Goal: Task Accomplishment & Management: Complete application form

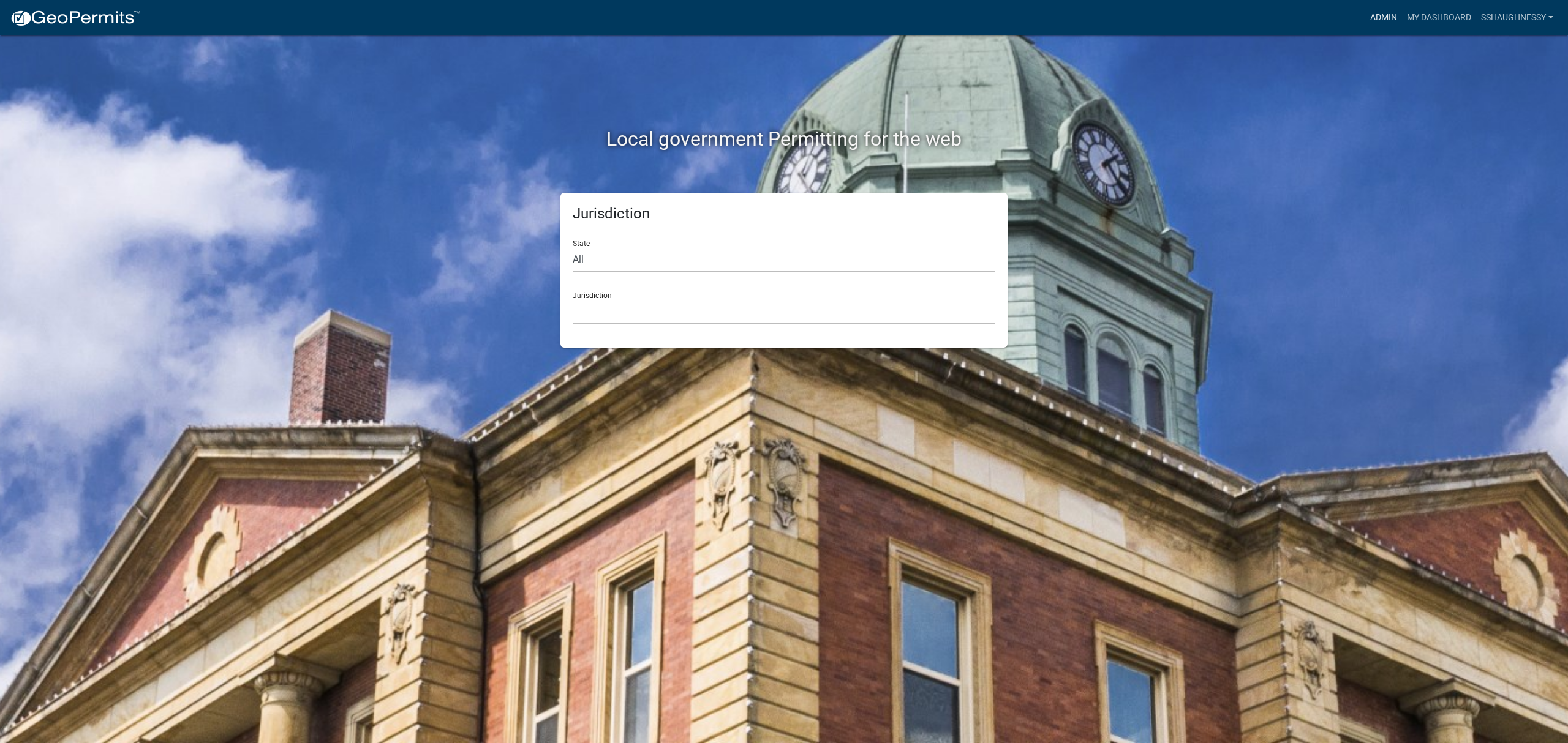
click at [1382, 19] on link "Admin" at bounding box center [1383, 18] width 36 height 23
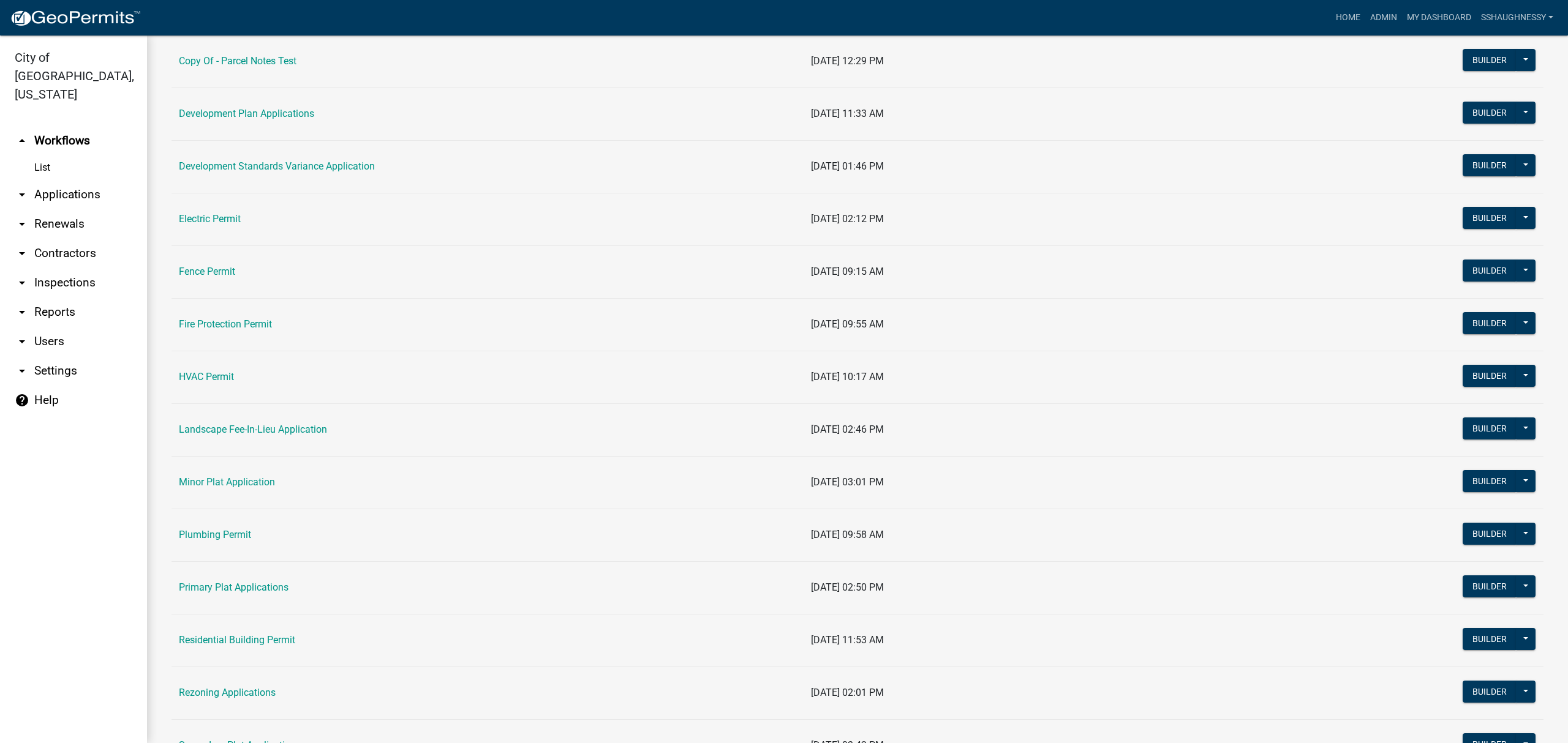
scroll to position [245, 0]
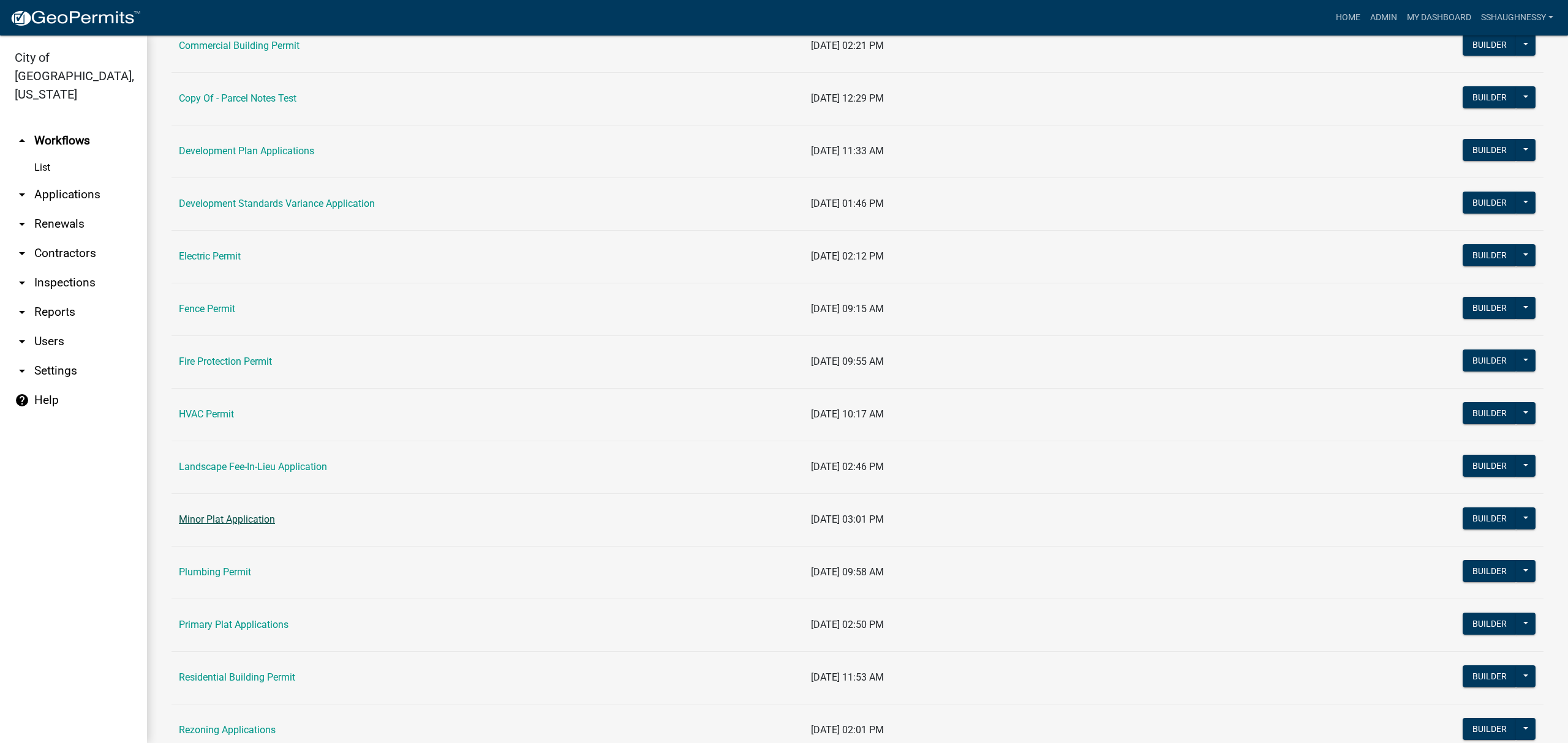
click at [238, 521] on link "Minor Plat Application" at bounding box center [227, 519] width 96 height 12
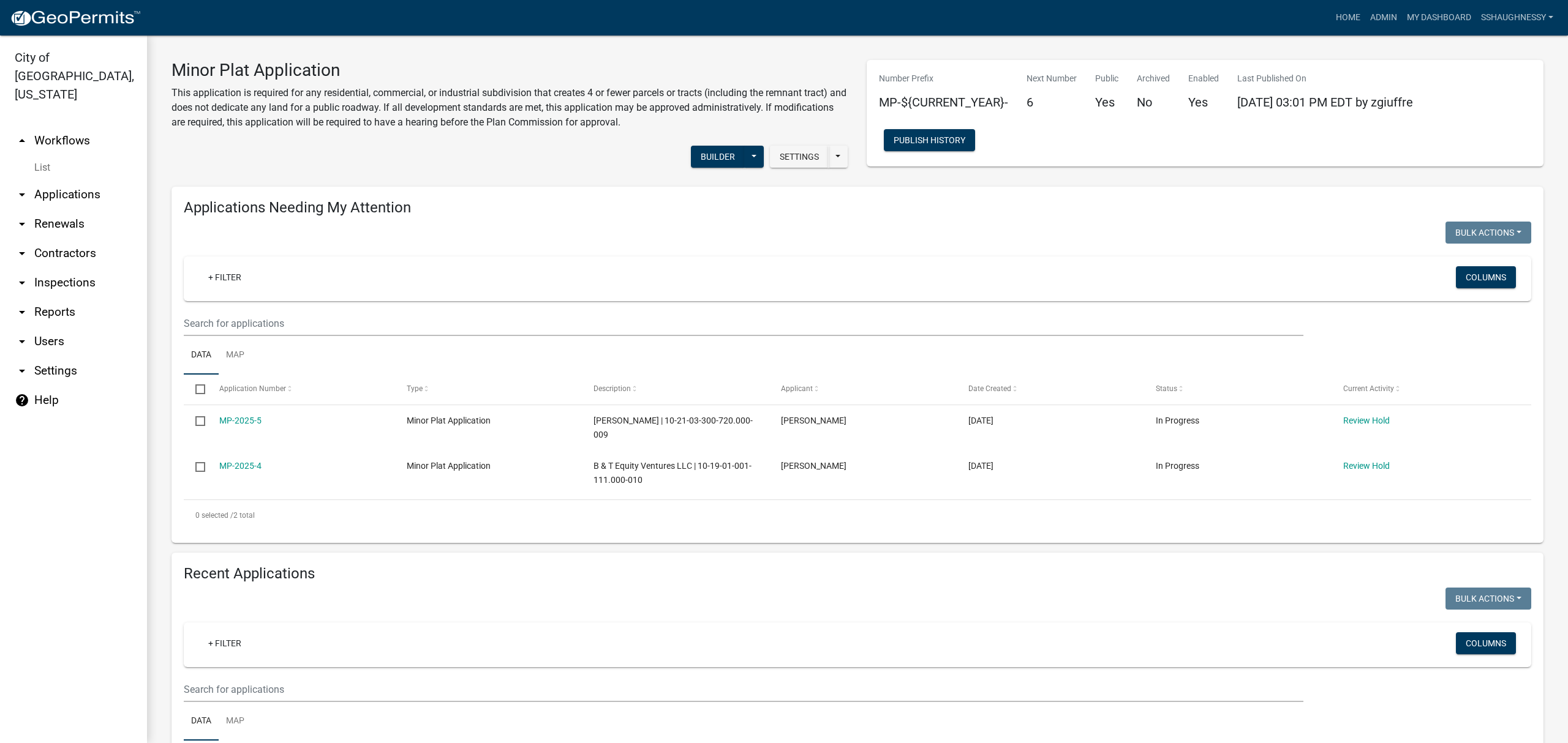
drag, startPoint x: 238, startPoint y: 521, endPoint x: 781, endPoint y: 231, distance: 615.6
click at [781, 231] on div at bounding box center [516, 234] width 683 height 25
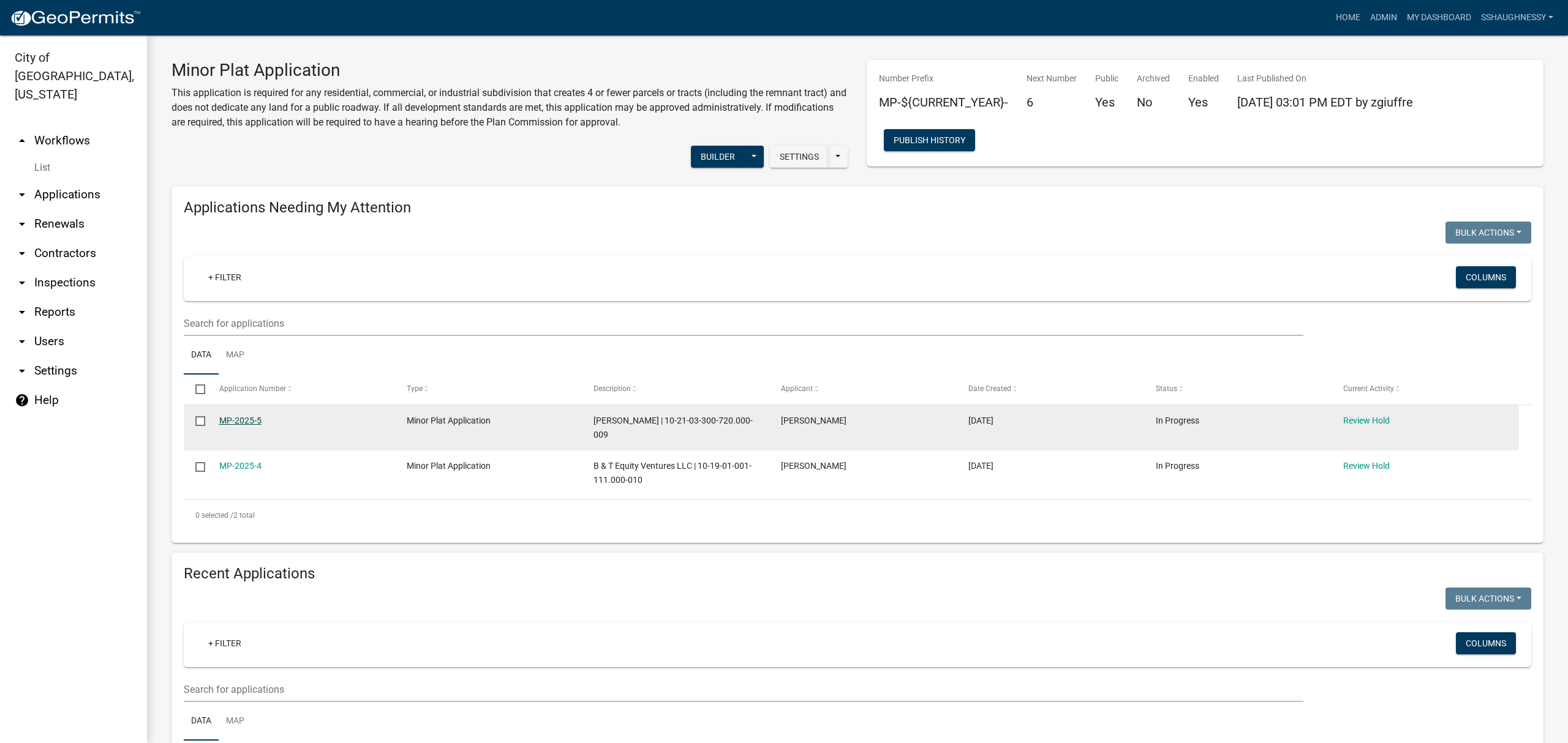
click at [260, 424] on link "MP-2025-5" at bounding box center [240, 421] width 42 height 10
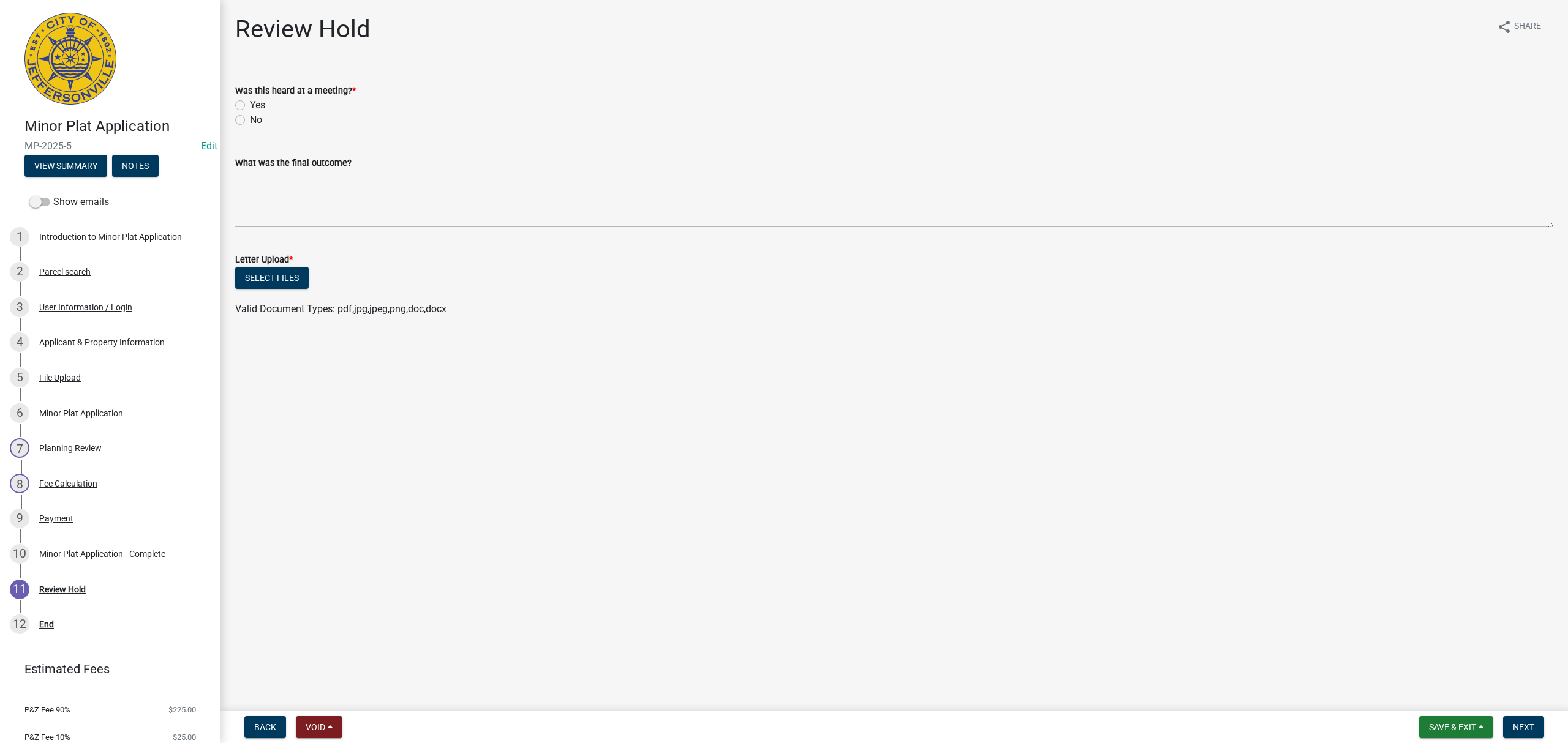
click at [250, 121] on label "No" at bounding box center [256, 119] width 12 height 14
click at [250, 121] on input "No" at bounding box center [254, 116] width 8 height 8
radio input "true"
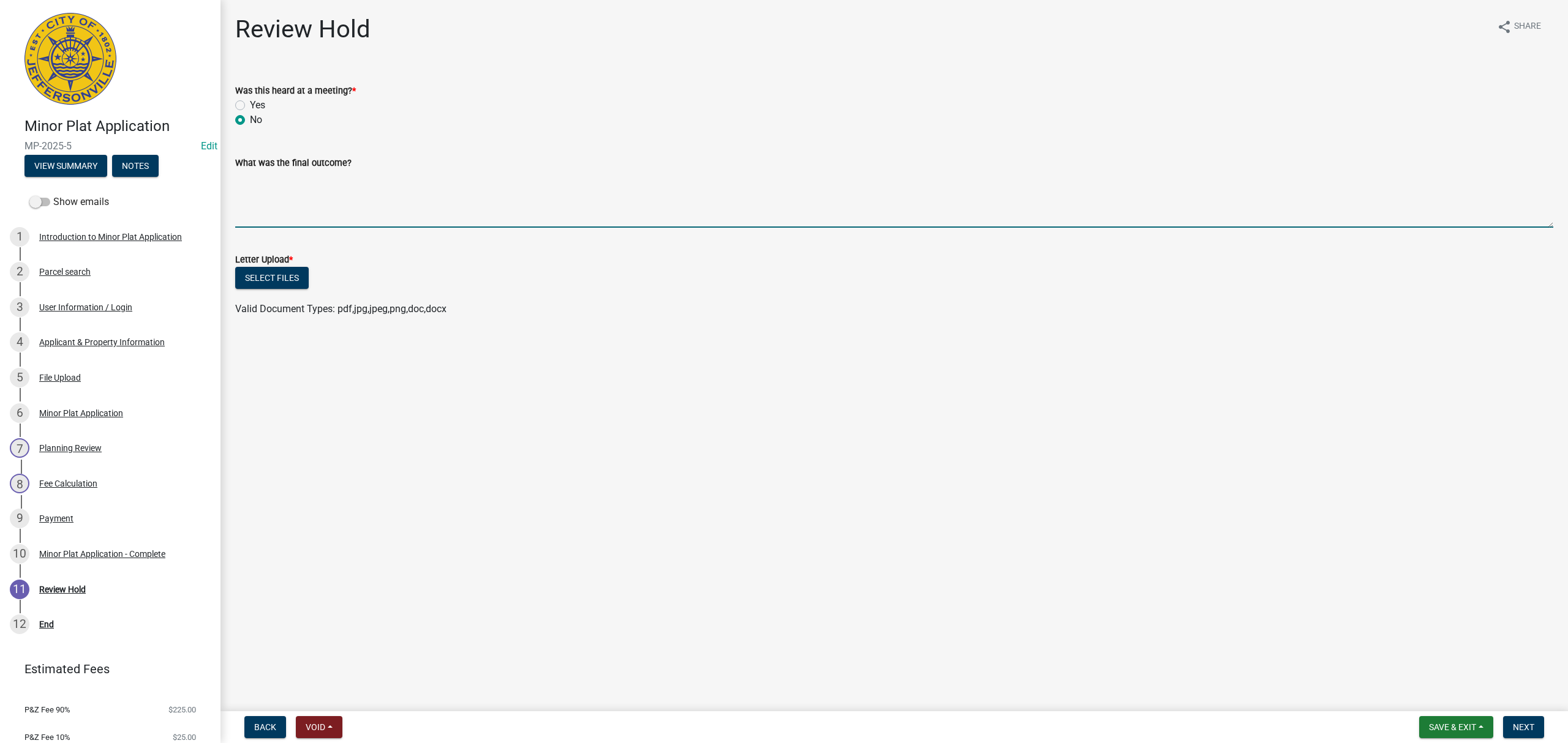
click at [284, 195] on textarea "What was the final outcome?" at bounding box center [894, 199] width 1318 height 58
type textarea "Approved"
click at [304, 281] on button "Select files" at bounding box center [271, 278] width 74 height 22
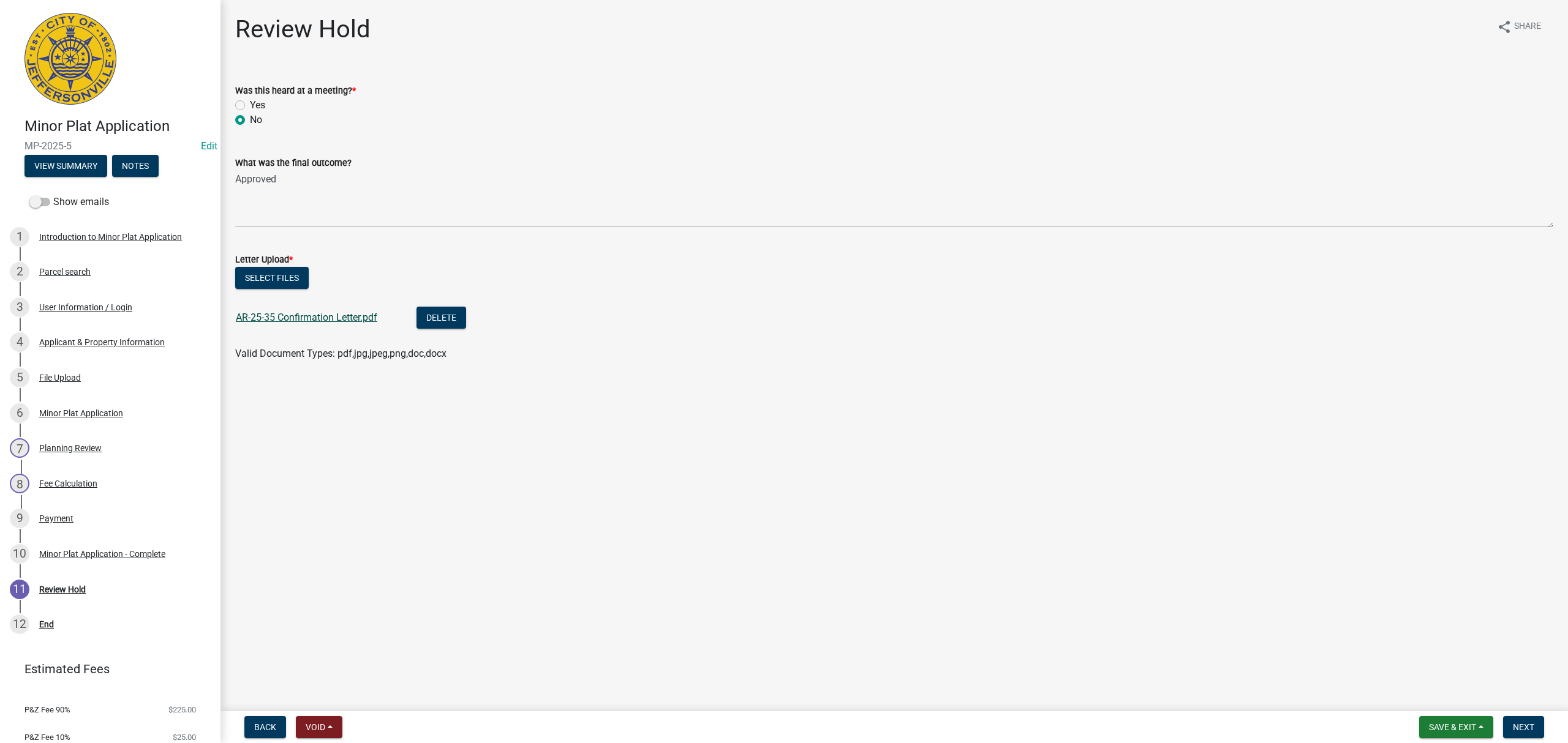
click at [361, 321] on link "AR-25-35 Confirmation Letter.pdf" at bounding box center [306, 317] width 141 height 12
click at [1527, 721] on button "Next" at bounding box center [1523, 727] width 41 height 22
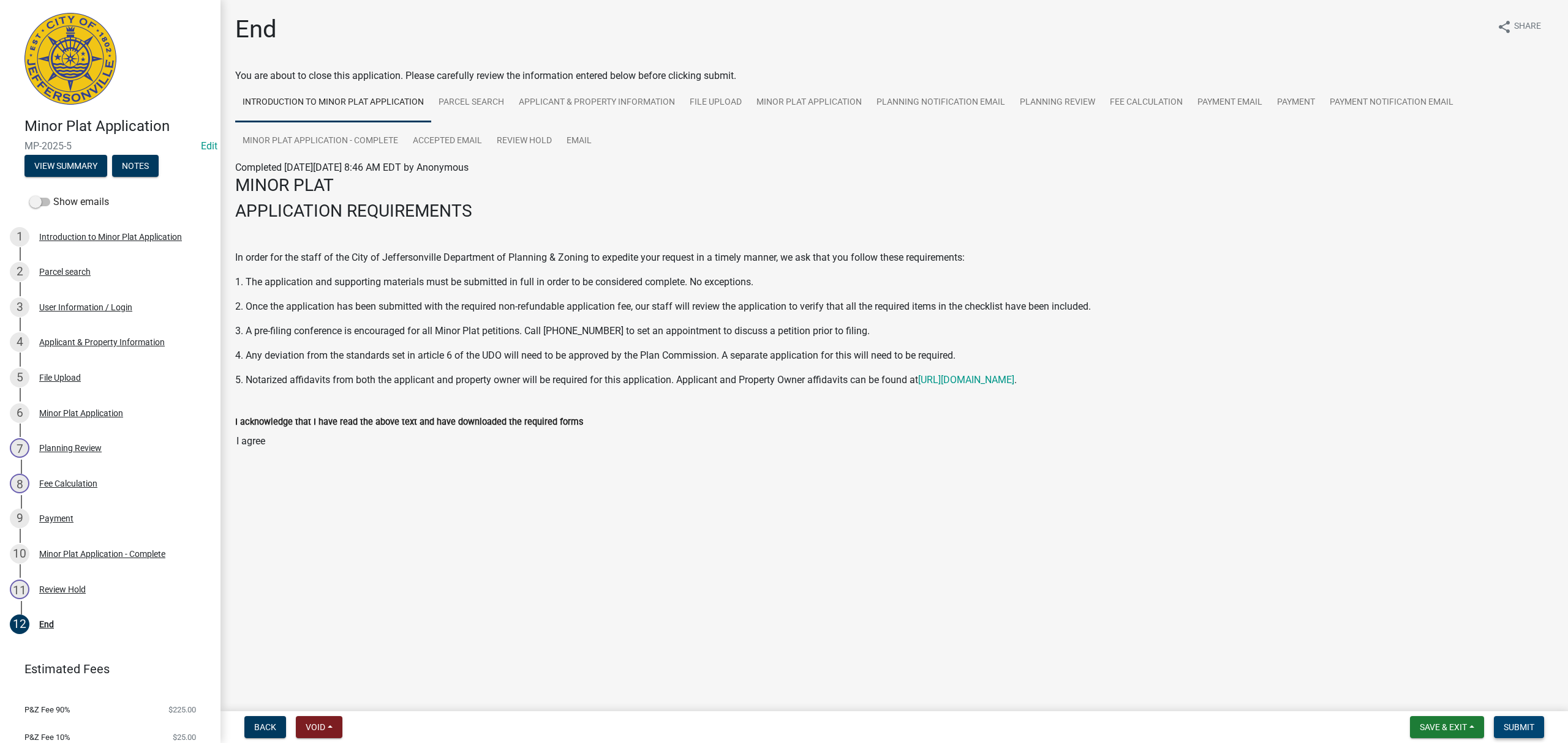
click at [1527, 722] on span "Submit" at bounding box center [1518, 727] width 31 height 10
